Goal: Information Seeking & Learning: Learn about a topic

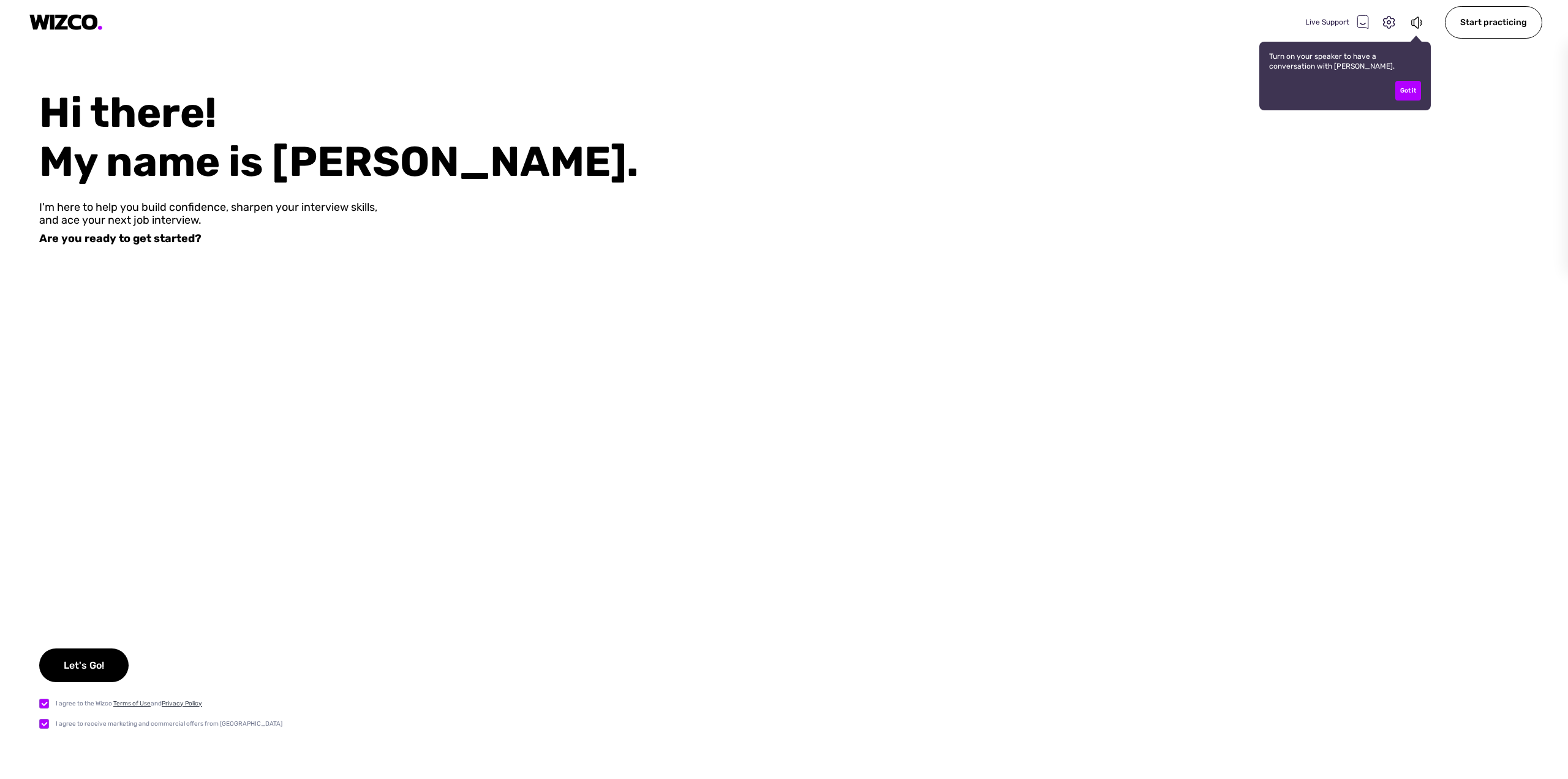
drag, startPoint x: 1411, startPoint y: 86, endPoint x: 1408, endPoint y: 70, distance: 16.3
click at [1411, 86] on div "Got it" at bounding box center [1408, 90] width 25 height 20
click at [1416, 23] on icon at bounding box center [1415, 23] width 7 height 12
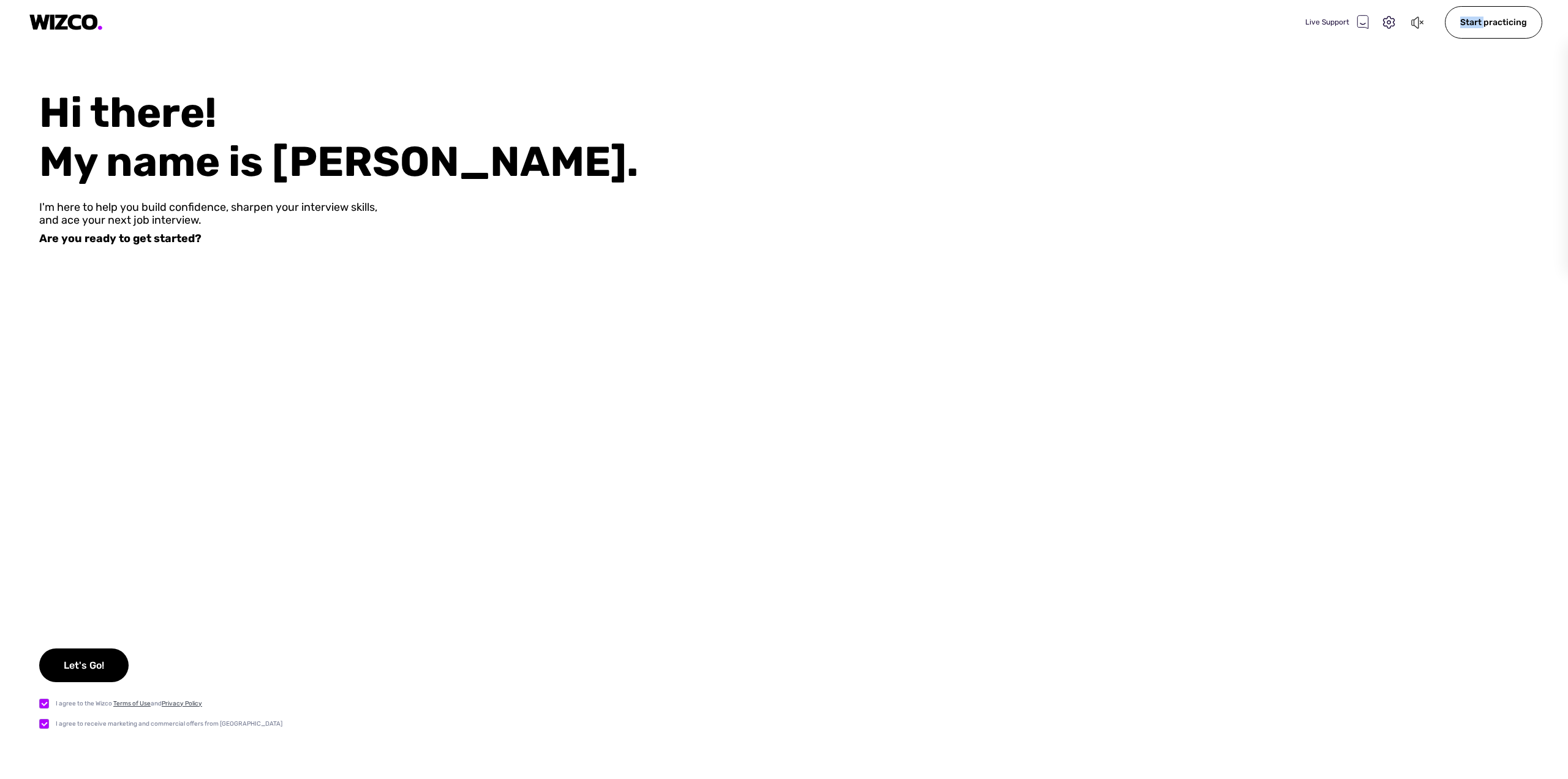
click at [1416, 23] on icon at bounding box center [1415, 23] width 7 height 12
click at [60, 660] on div "Let's Go!" at bounding box center [83, 665] width 89 height 33
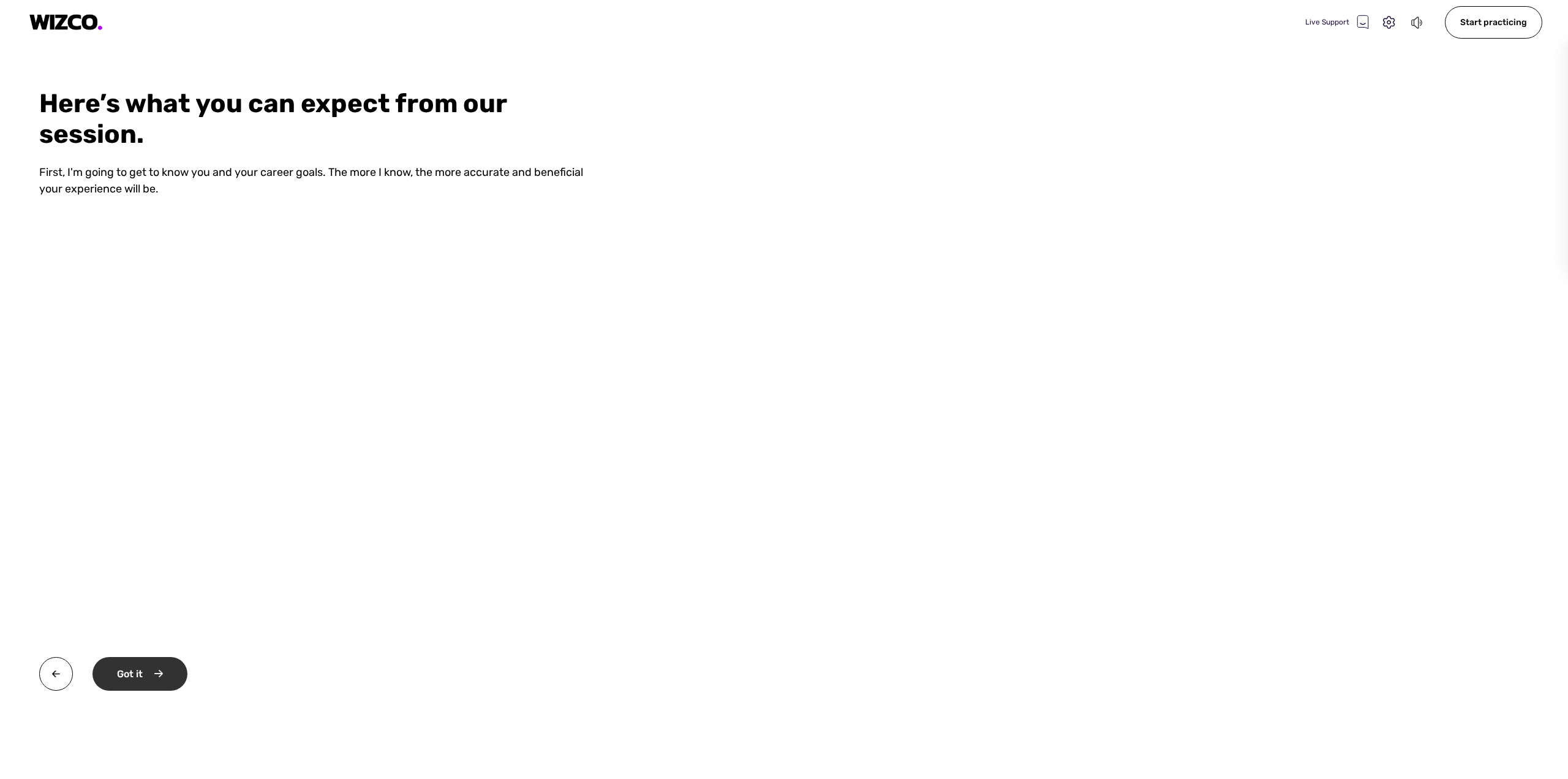
click at [140, 683] on div "Got it" at bounding box center [139, 674] width 95 height 33
click at [148, 670] on div "Okay" at bounding box center [138, 674] width 92 height 33
click at [160, 673] on div "Start practicing" at bounding box center [154, 674] width 124 height 33
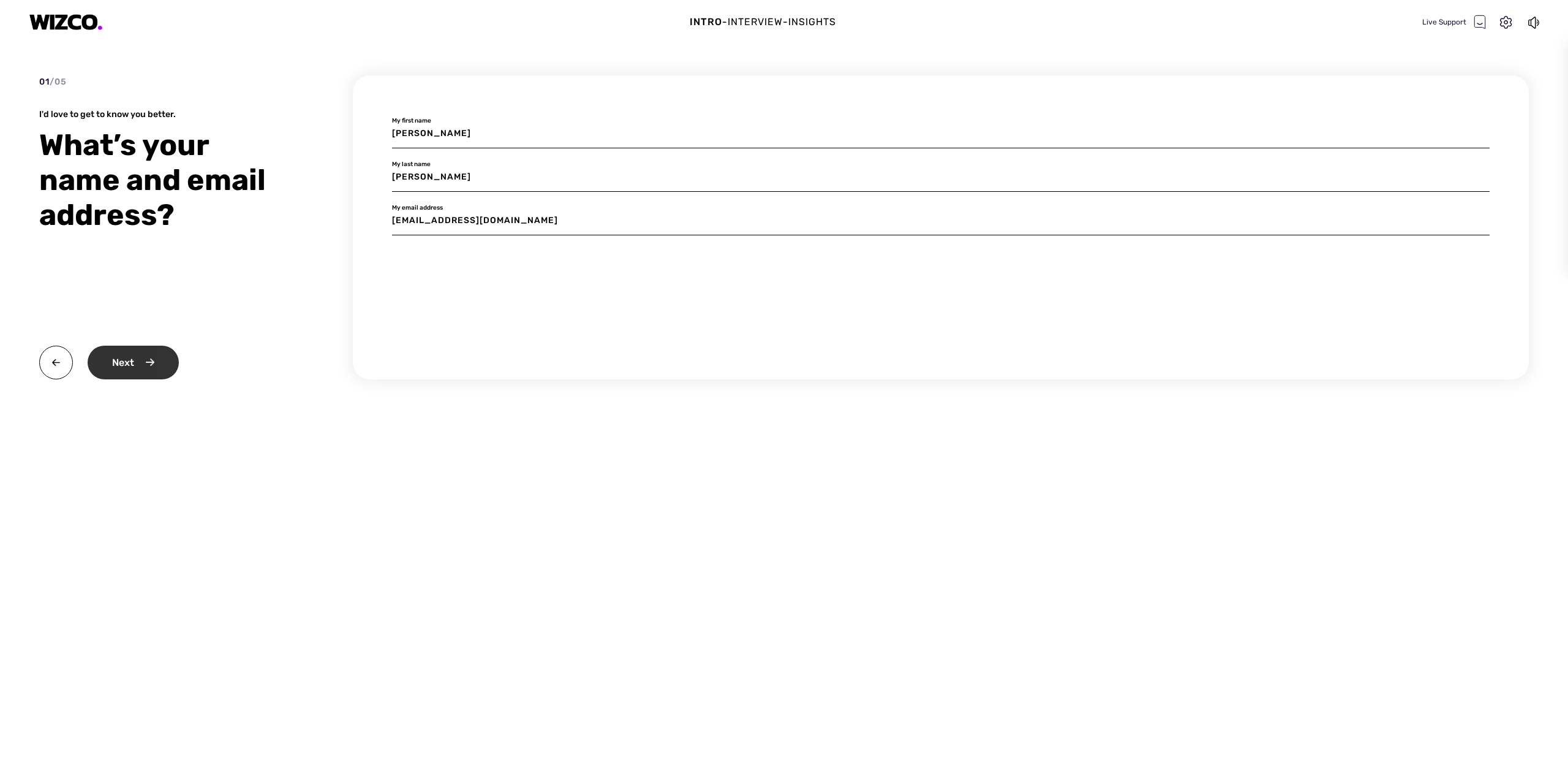
click at [128, 364] on div "Next" at bounding box center [134, 362] width 91 height 33
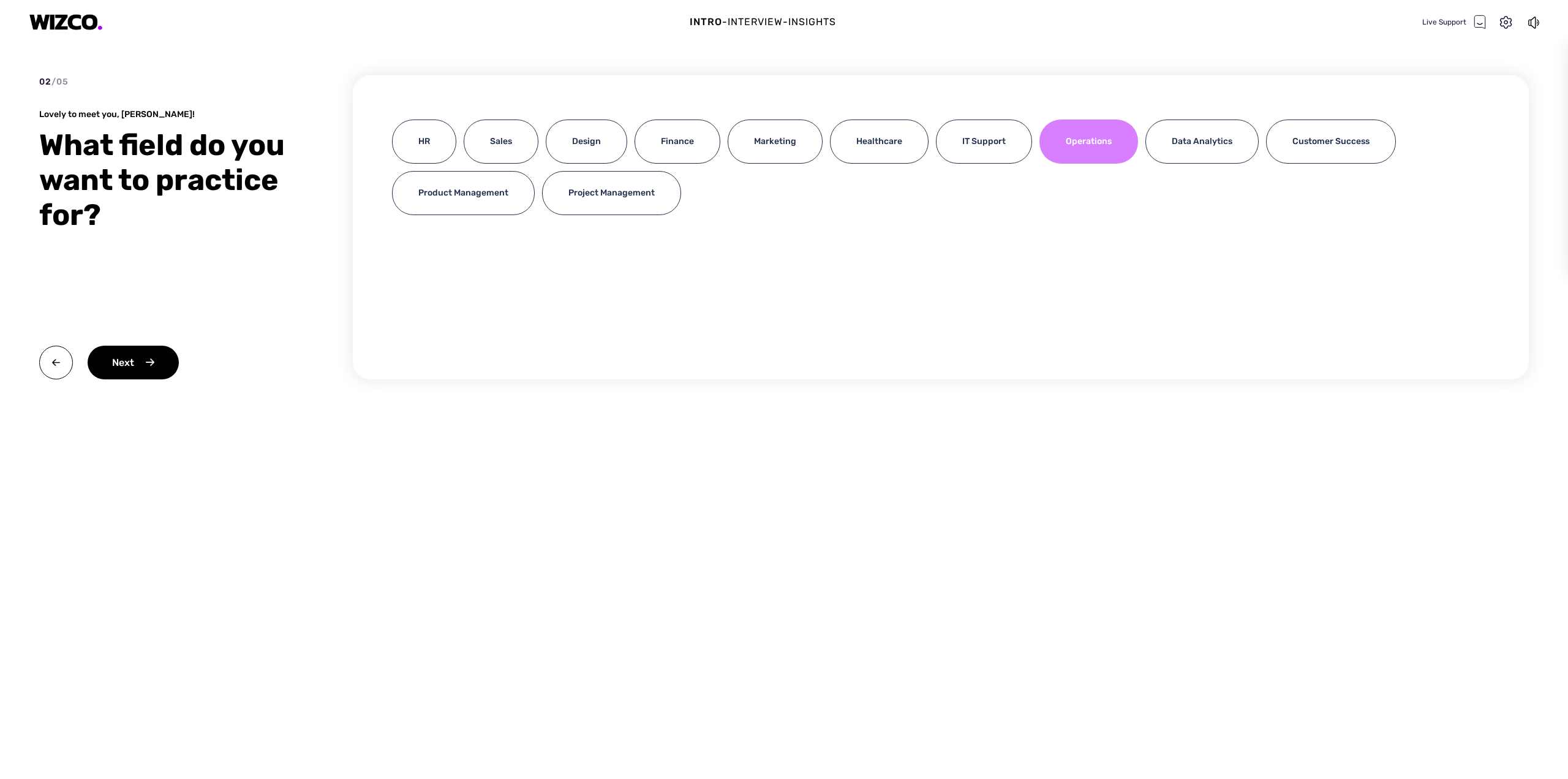
click at [1084, 147] on div "Operations" at bounding box center [1089, 142] width 99 height 44
click at [978, 142] on div "IT Support" at bounding box center [984, 142] width 96 height 44
click at [1080, 147] on div "Operations" at bounding box center [1089, 142] width 99 height 44
click at [146, 364] on div "Next" at bounding box center [134, 362] width 91 height 33
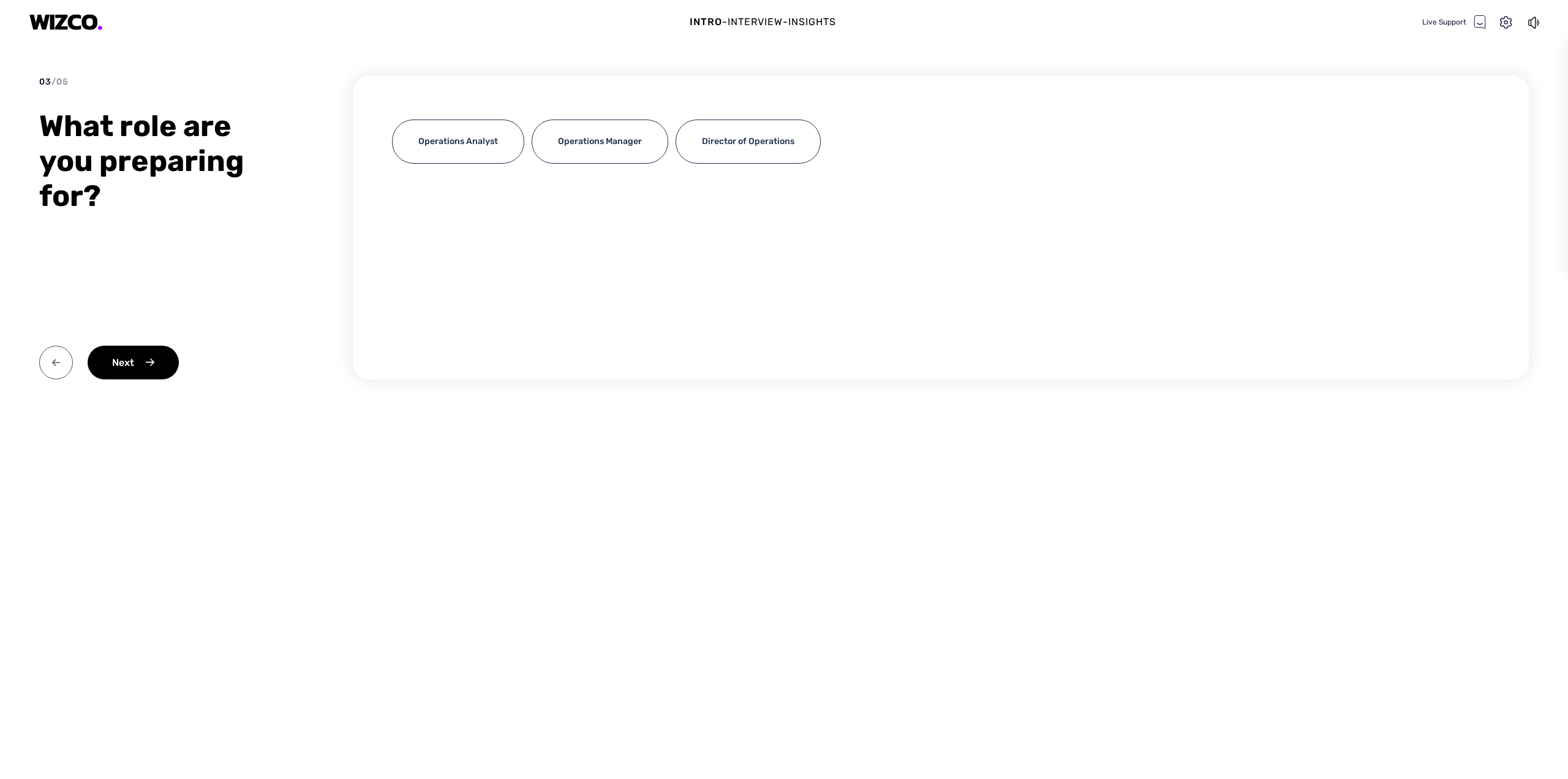
click at [62, 356] on img at bounding box center [56, 362] width 33 height 33
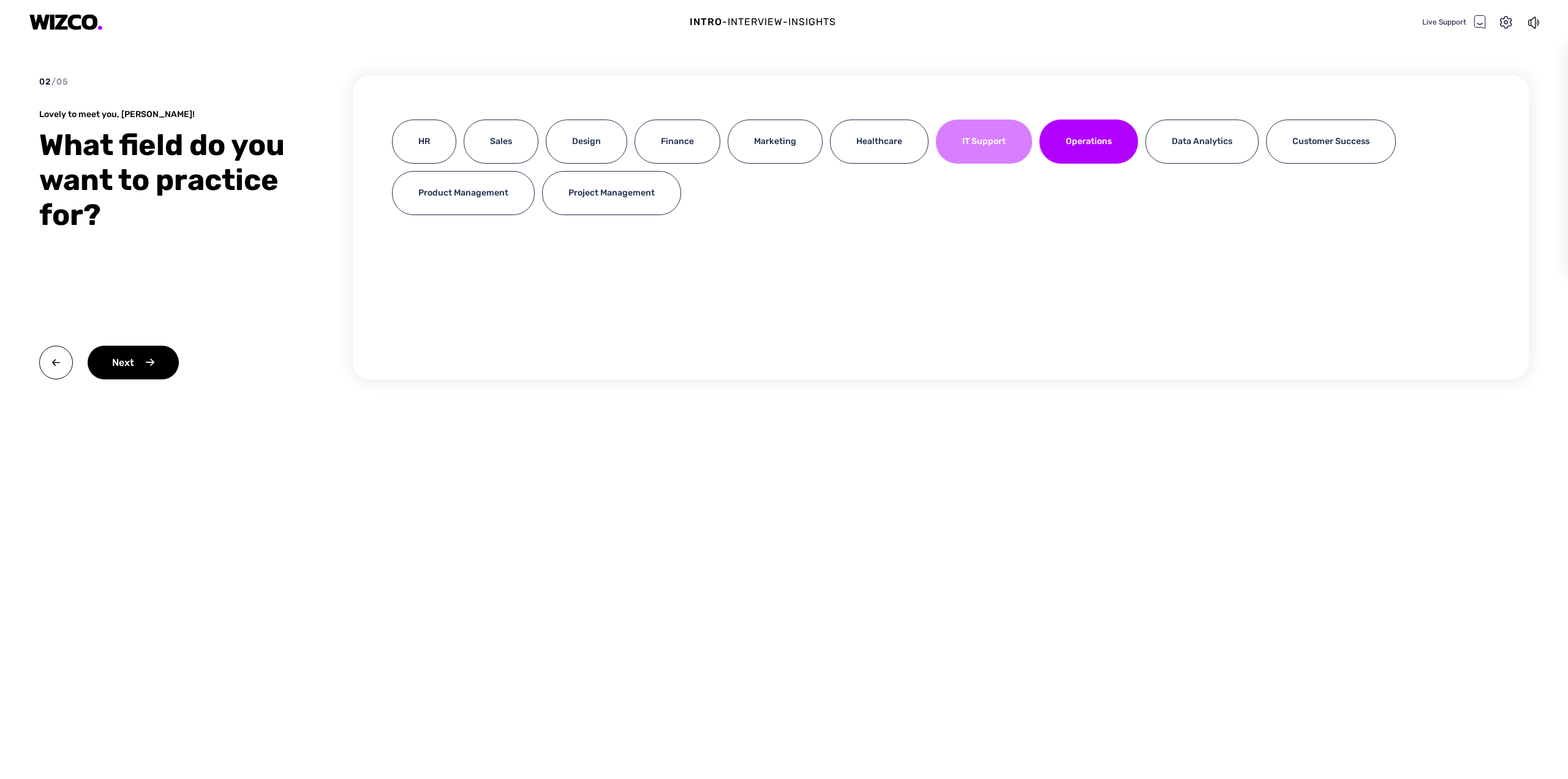
click at [968, 141] on div "IT Support" at bounding box center [984, 142] width 96 height 44
click at [152, 361] on div "Next" at bounding box center [134, 362] width 91 height 33
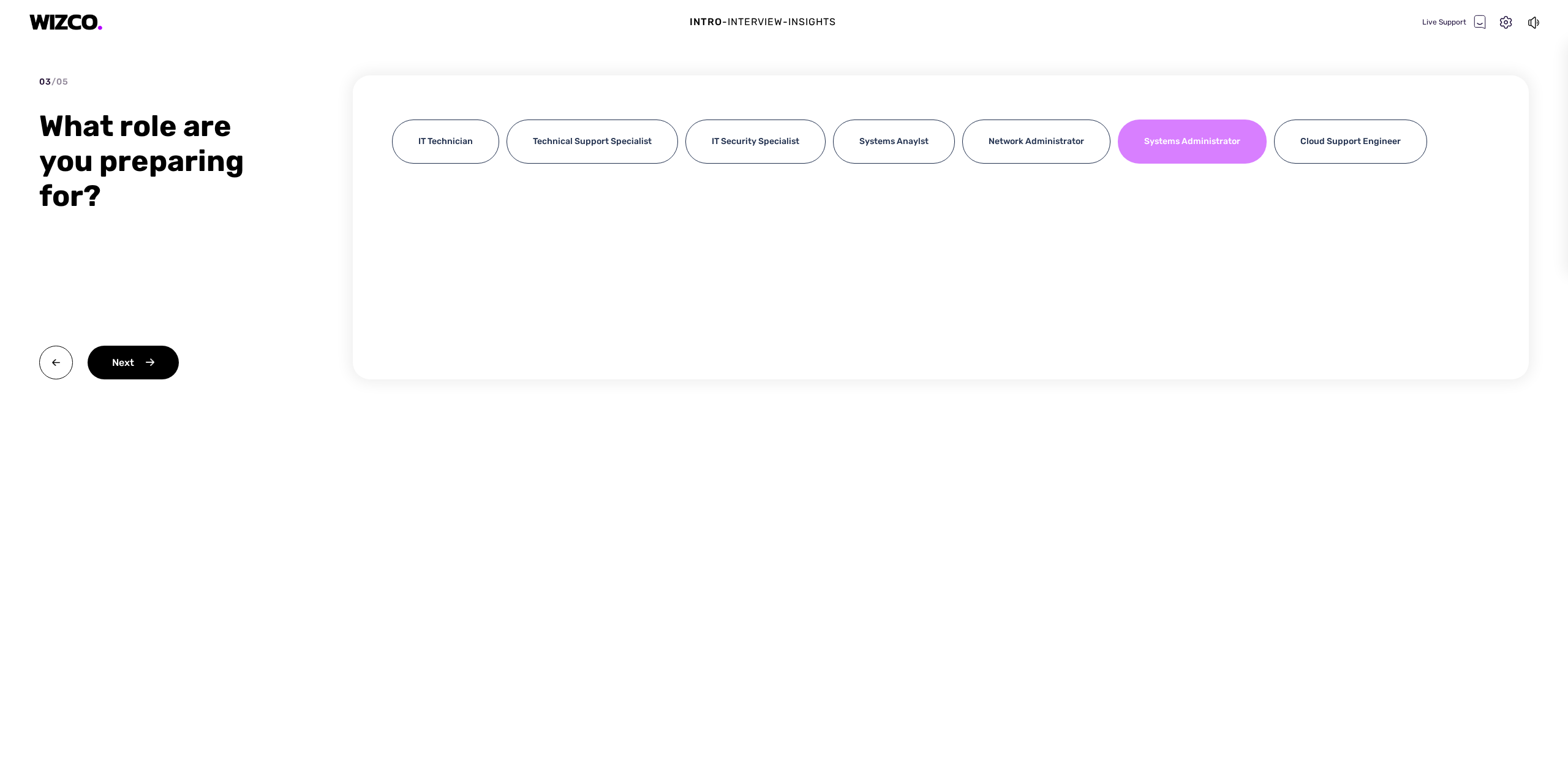
click at [1205, 147] on div "Systems Administrator" at bounding box center [1192, 142] width 149 height 44
click at [155, 370] on div "Next" at bounding box center [134, 362] width 91 height 33
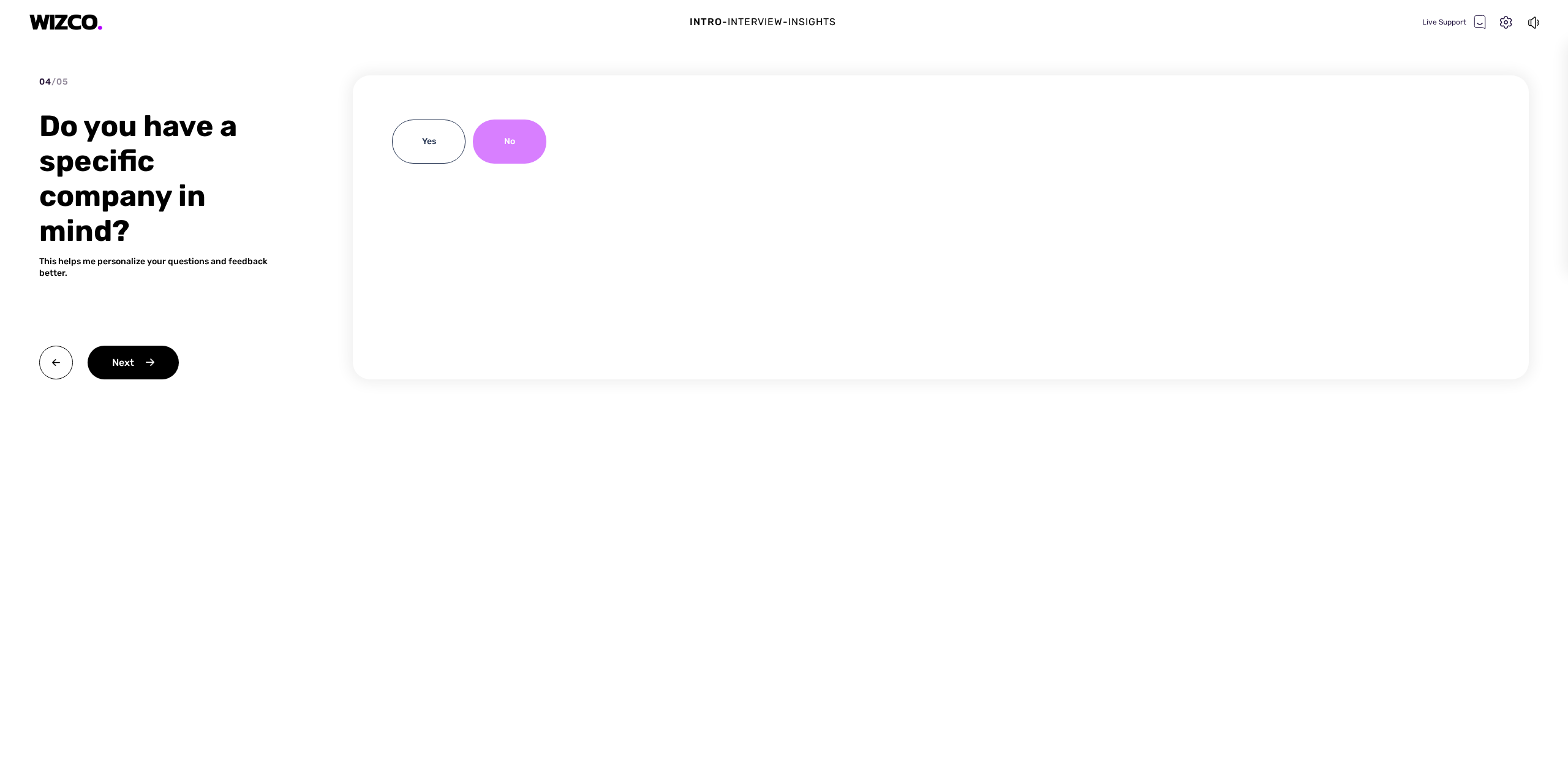
drag, startPoint x: 160, startPoint y: 369, endPoint x: 497, endPoint y: 144, distance: 405.2
click at [497, 144] on div "No" at bounding box center [510, 142] width 73 height 44
click at [132, 360] on div "Next" at bounding box center [134, 362] width 91 height 33
